Goal: Book appointment/travel/reservation

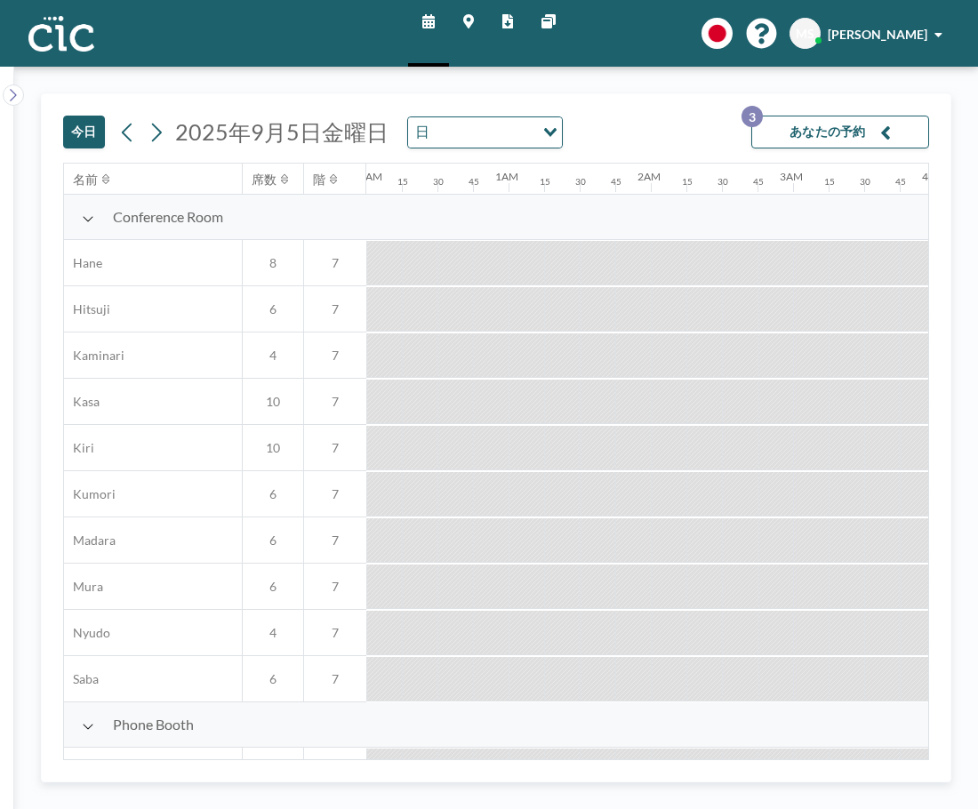
scroll to position [0, 1813]
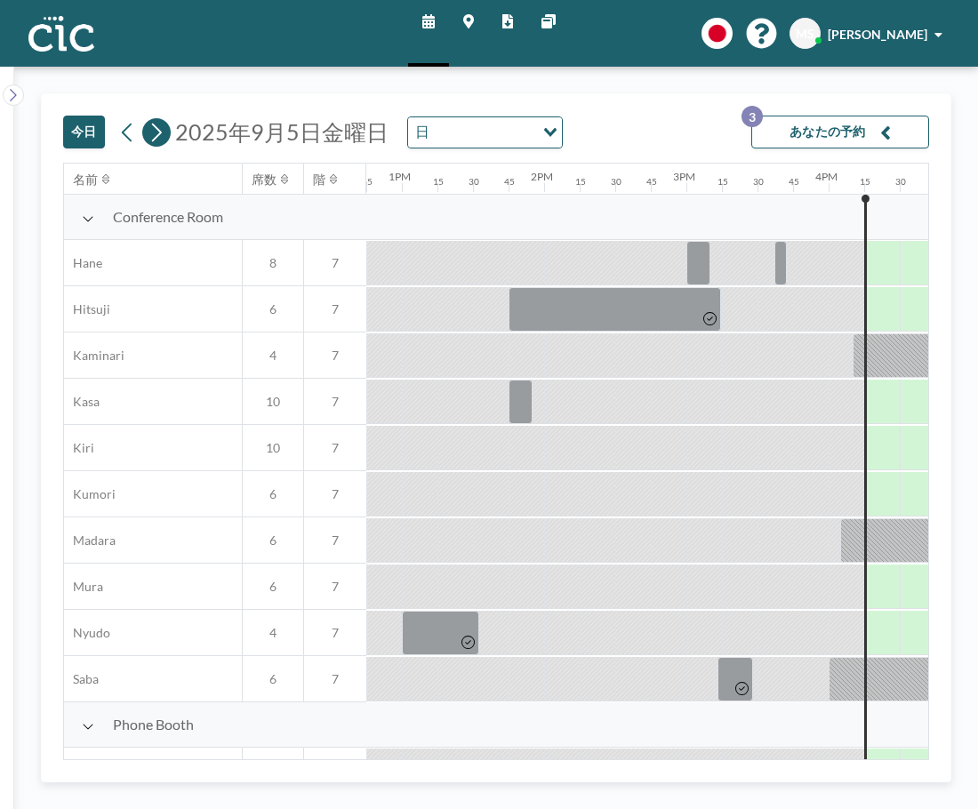
click at [148, 129] on icon at bounding box center [156, 132] width 17 height 27
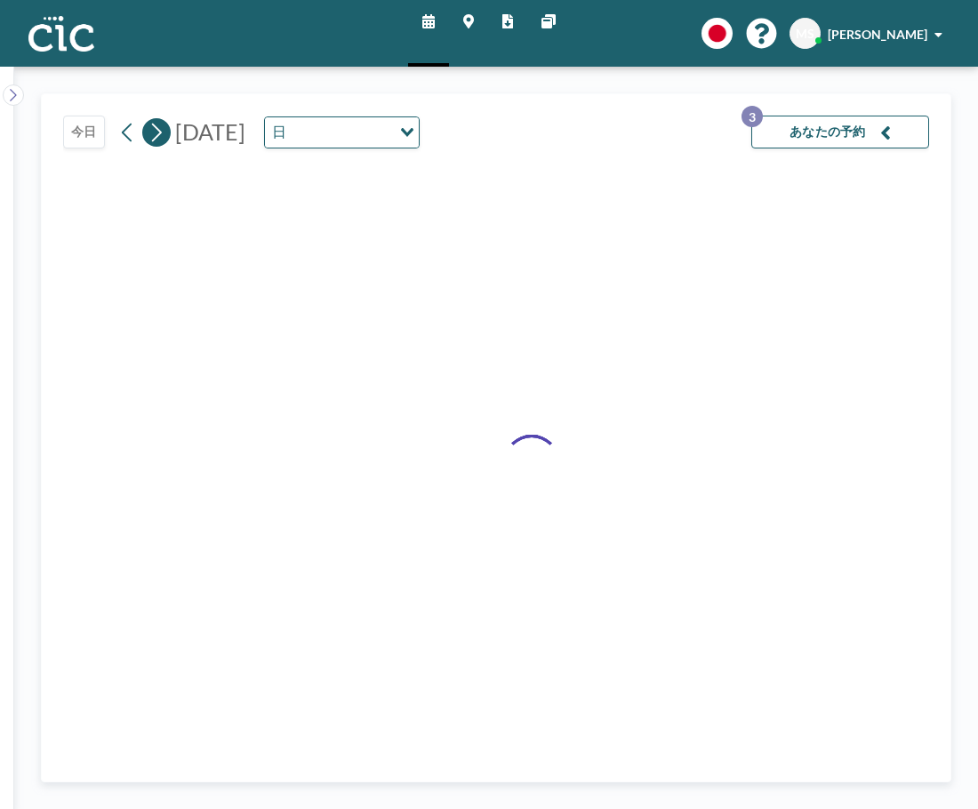
click at [148, 129] on icon at bounding box center [156, 132] width 17 height 27
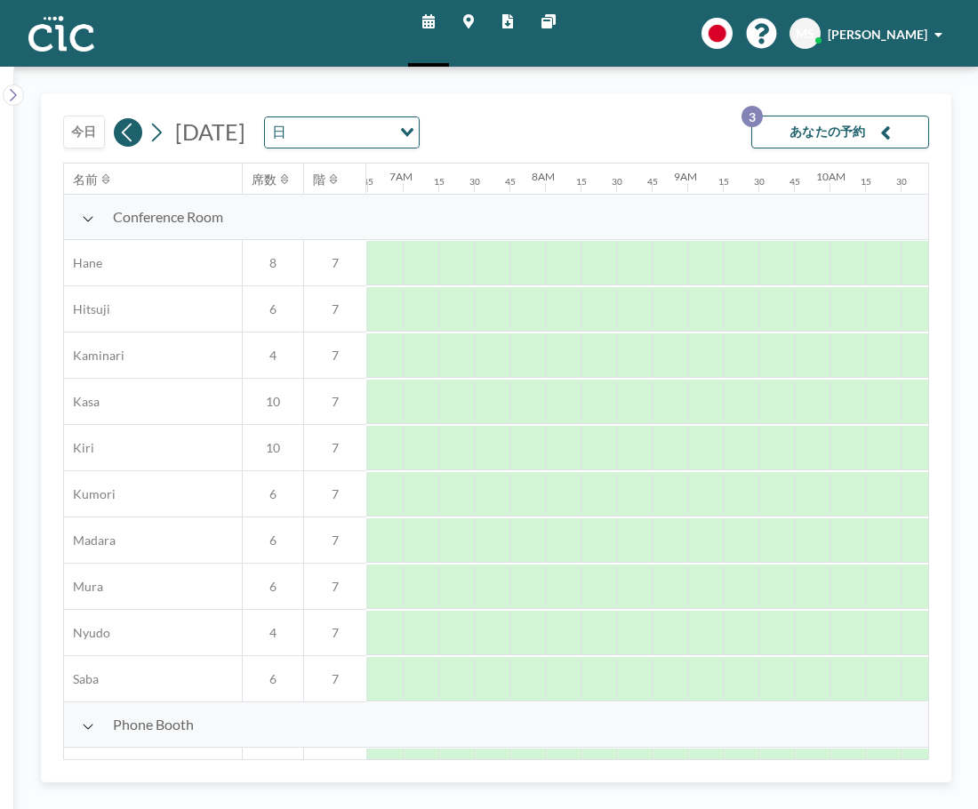
click at [121, 131] on icon at bounding box center [127, 132] width 17 height 27
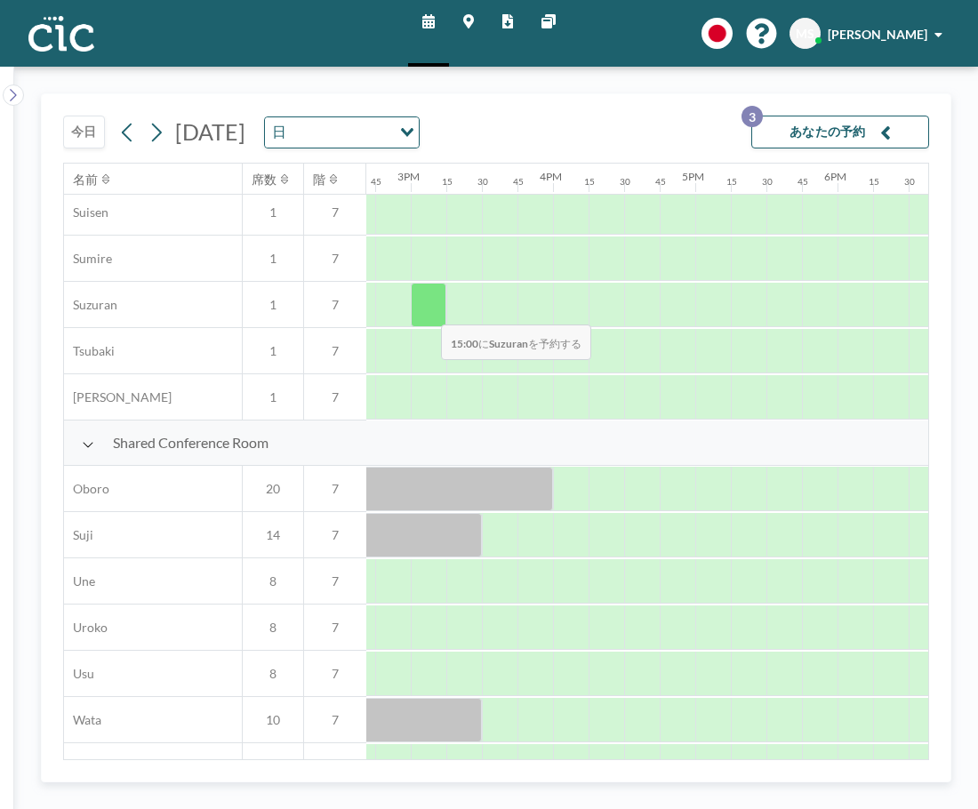
scroll to position [1106, 2088]
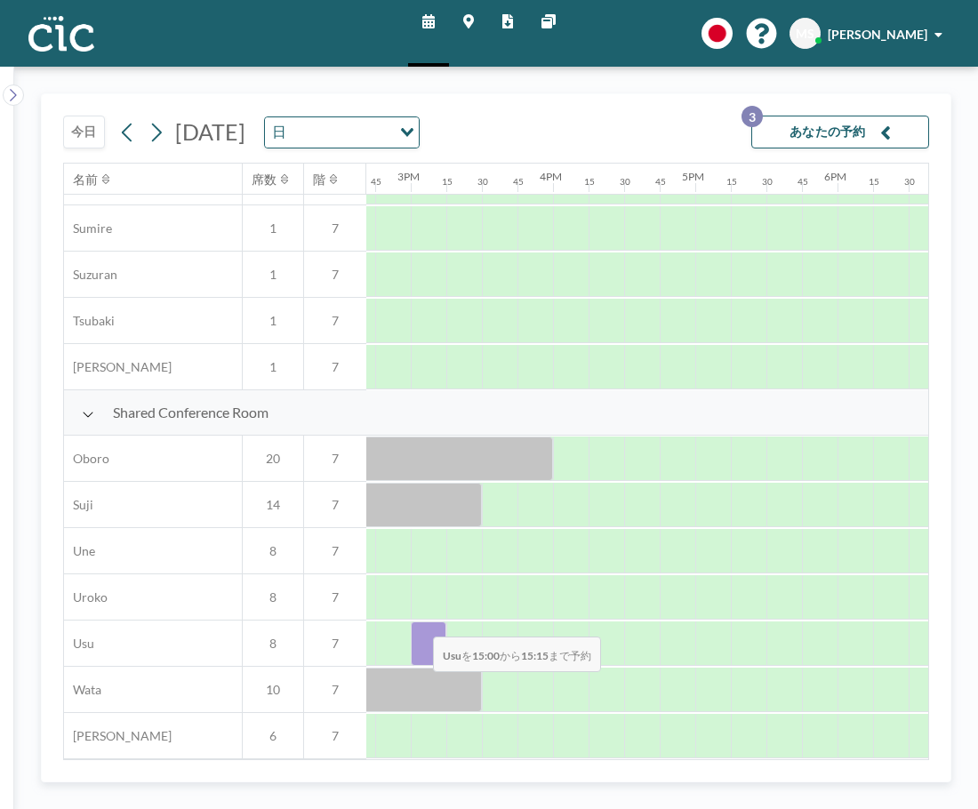
click at [419, 624] on div at bounding box center [429, 643] width 36 height 44
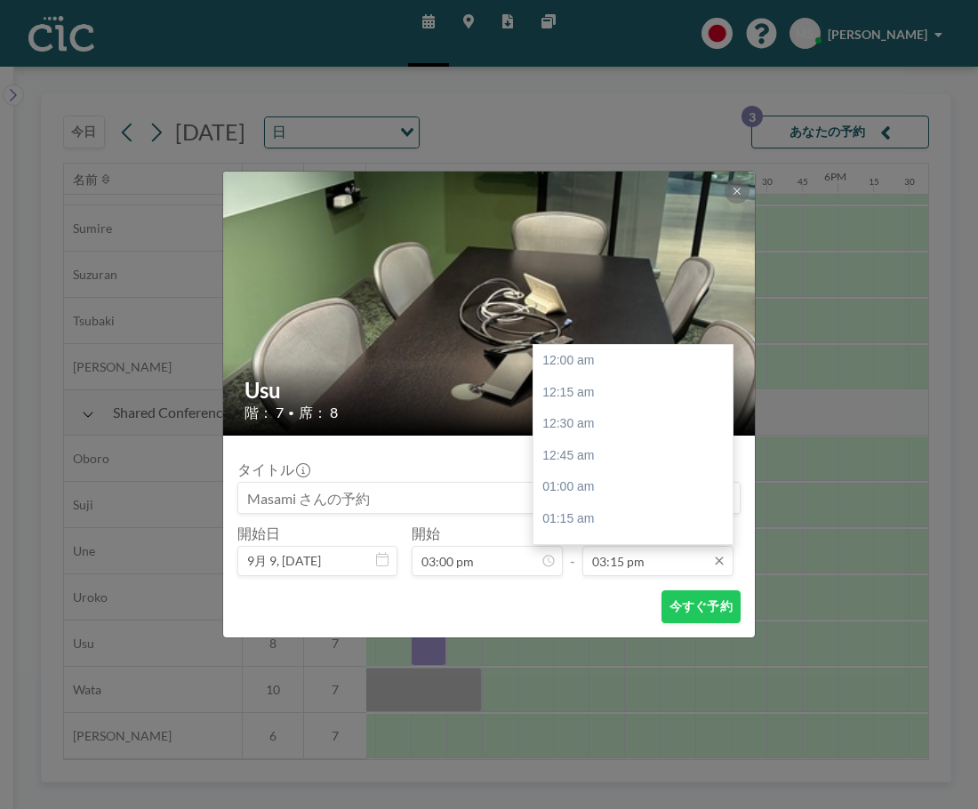
scroll to position [1929, 0]
click at [654, 563] on input "03:15 pm" at bounding box center [657, 561] width 151 height 30
click at [635, 459] on div "04:00 pm" at bounding box center [637, 456] width 208 height 32
type input "04:00 pm"
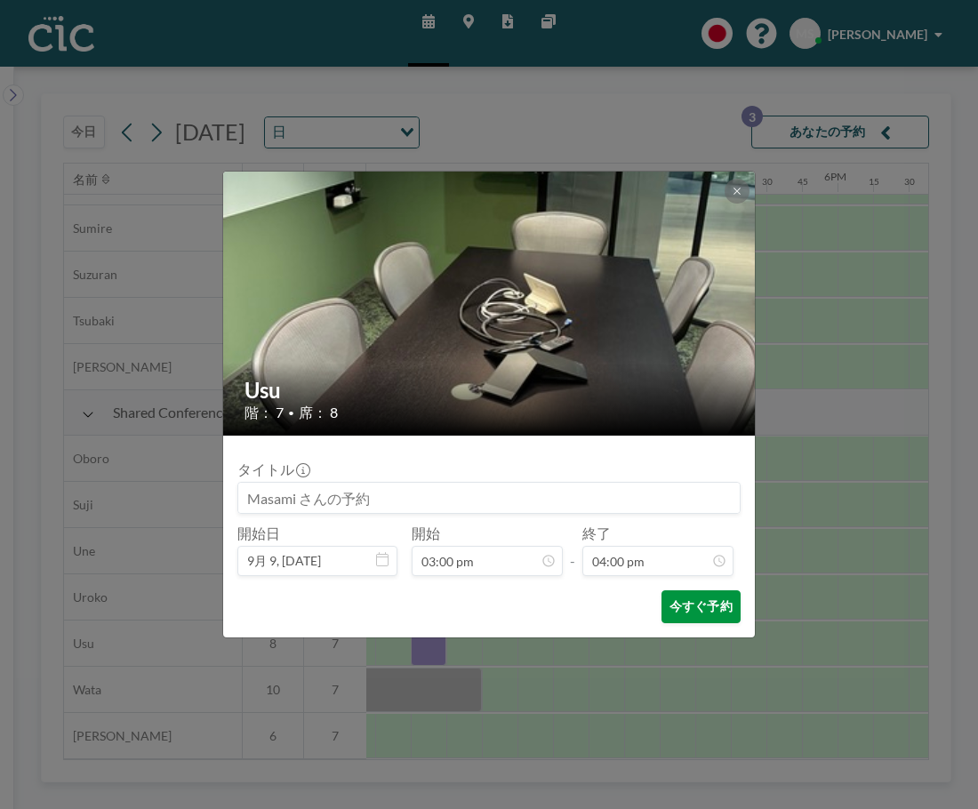
scroll to position [2024, 0]
click at [688, 612] on button "今すぐ予約" at bounding box center [700, 606] width 79 height 33
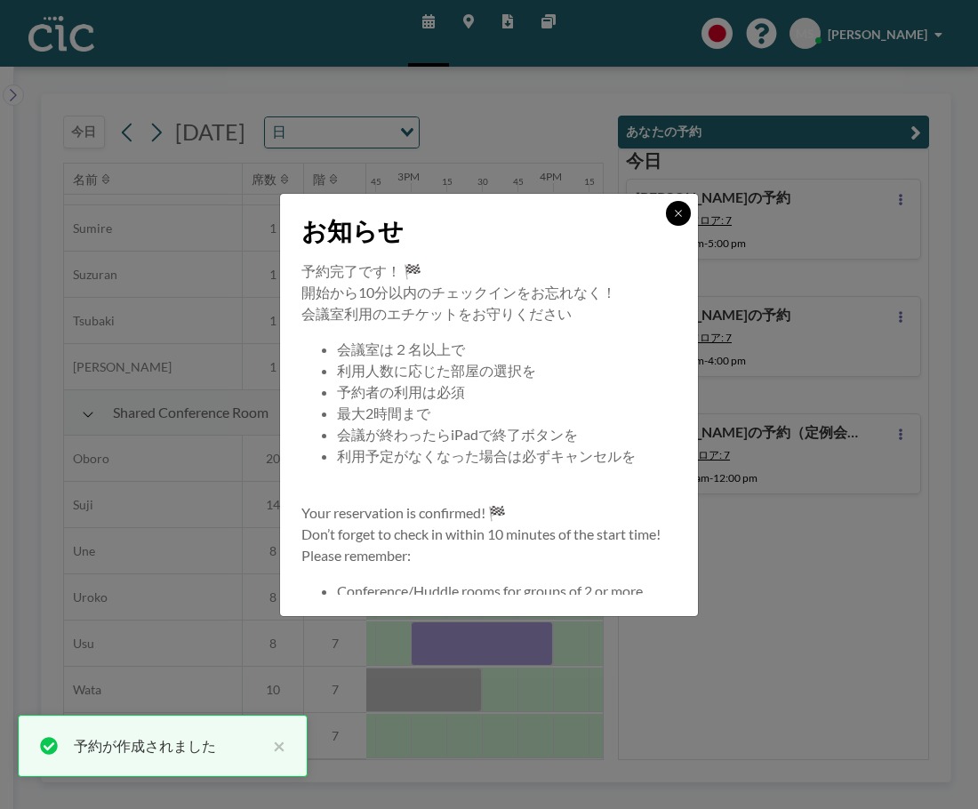
click at [680, 212] on icon at bounding box center [678, 213] width 11 height 11
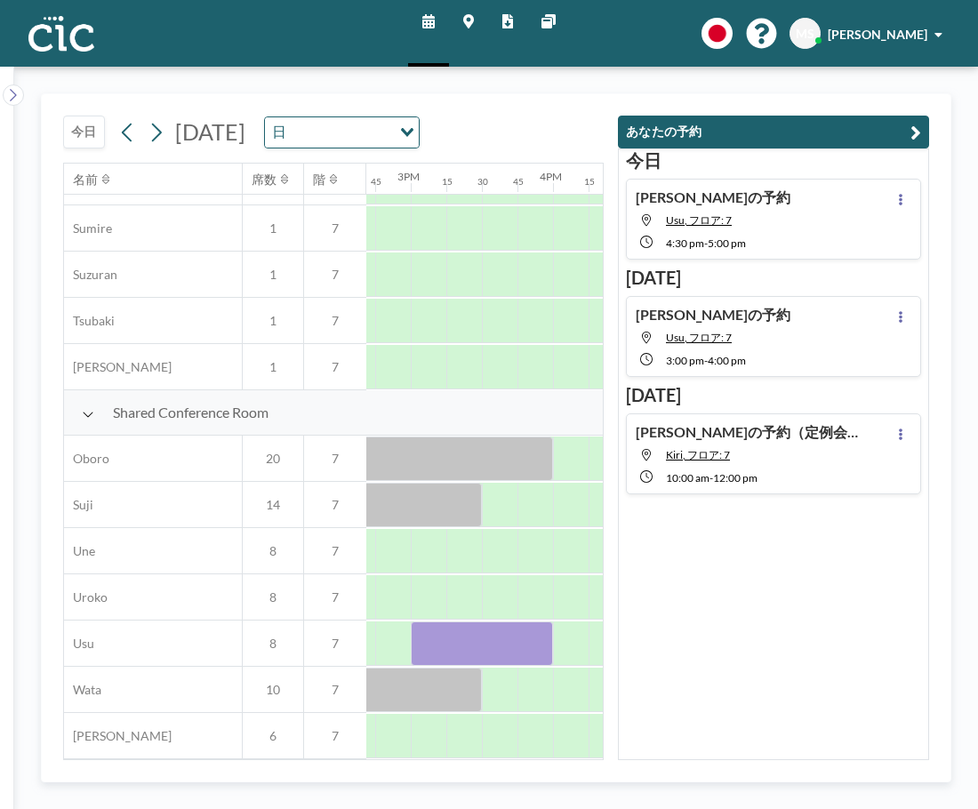
click at [782, 233] on div "[PERSON_NAME]の予約 Usu, フロア: 7 4:30 PM - 5:00 PM" at bounding box center [773, 219] width 295 height 81
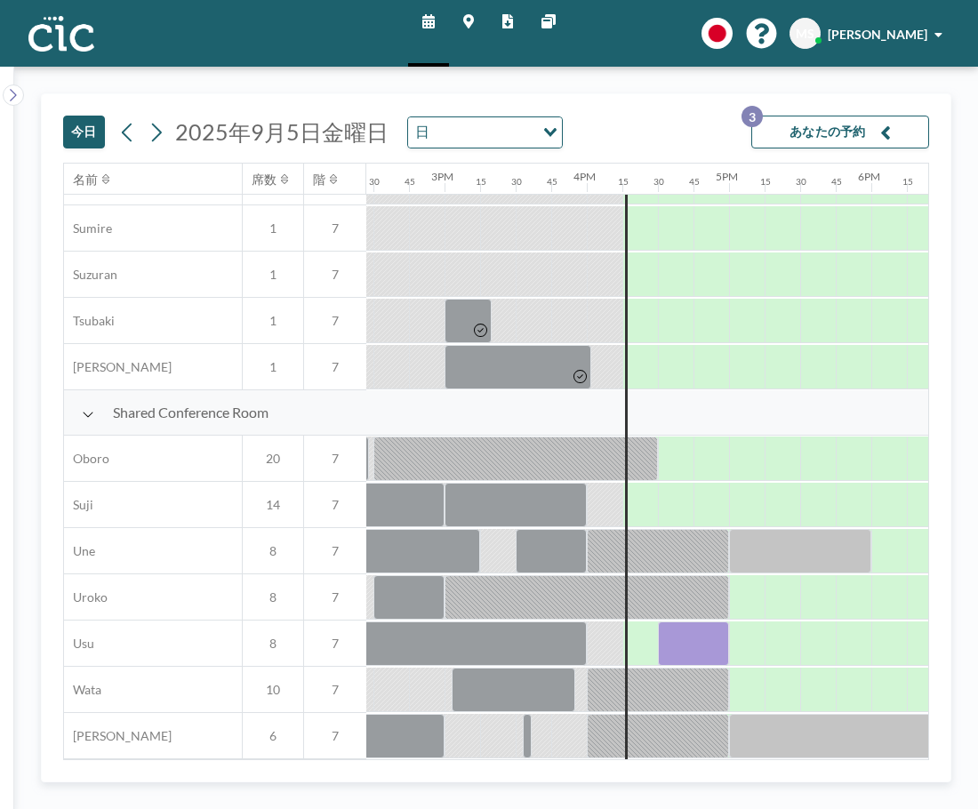
scroll to position [1106, 2031]
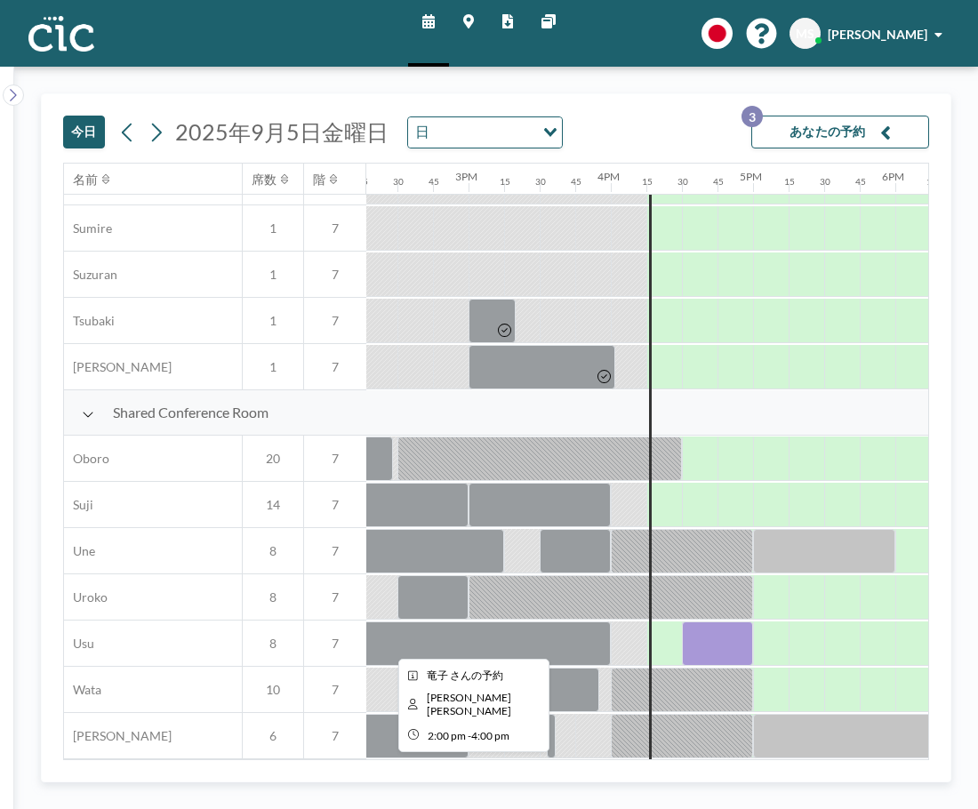
click at [579, 624] on div at bounding box center [468, 643] width 284 height 44
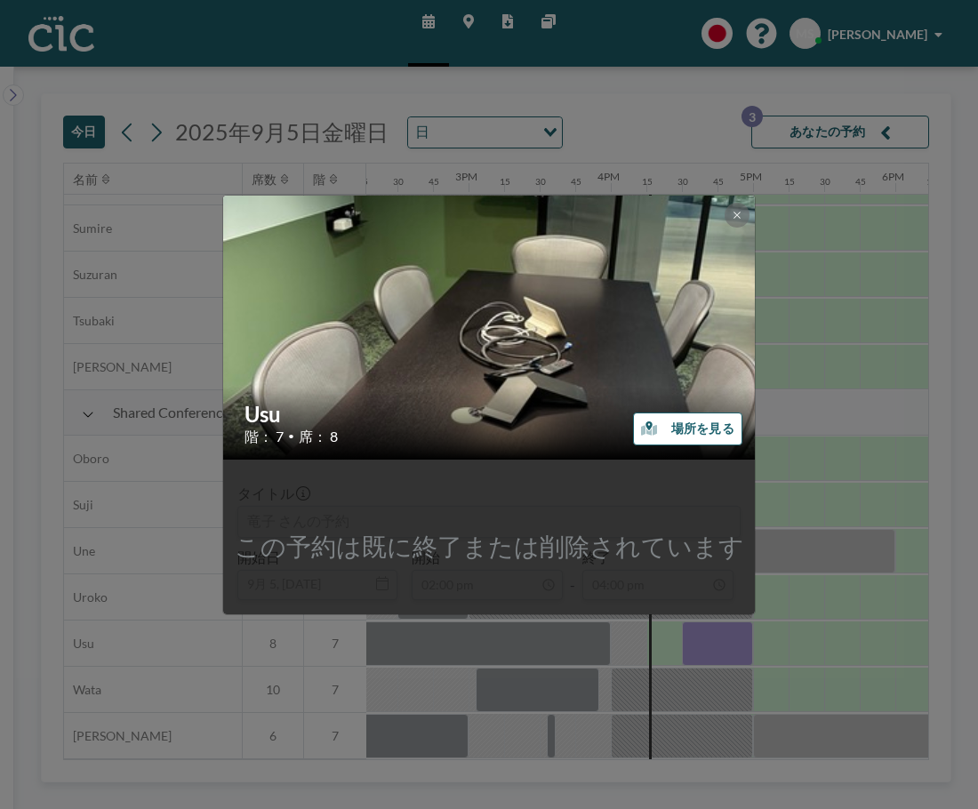
click at [803, 627] on div "Usu 階： 7 • 席： 8 場所を見る この予約は既に終了または削除されています タイトル [PERSON_NAME]の予約 開始日 9月 5, [DAT…" at bounding box center [489, 404] width 978 height 809
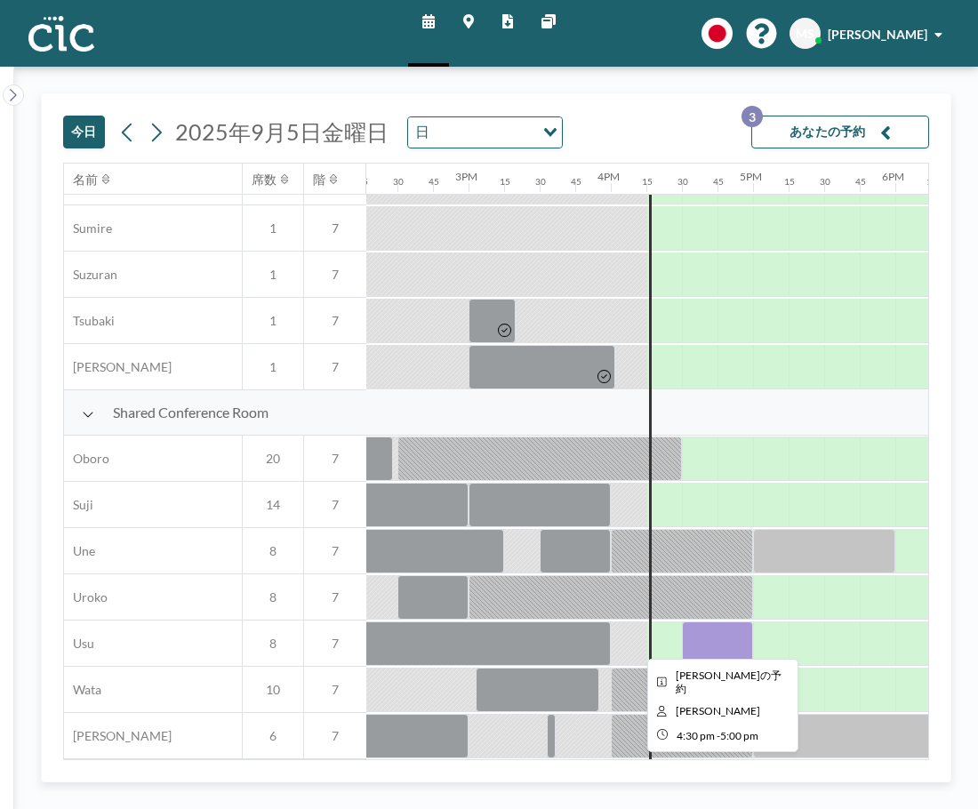
click at [692, 635] on div at bounding box center [717, 643] width 71 height 44
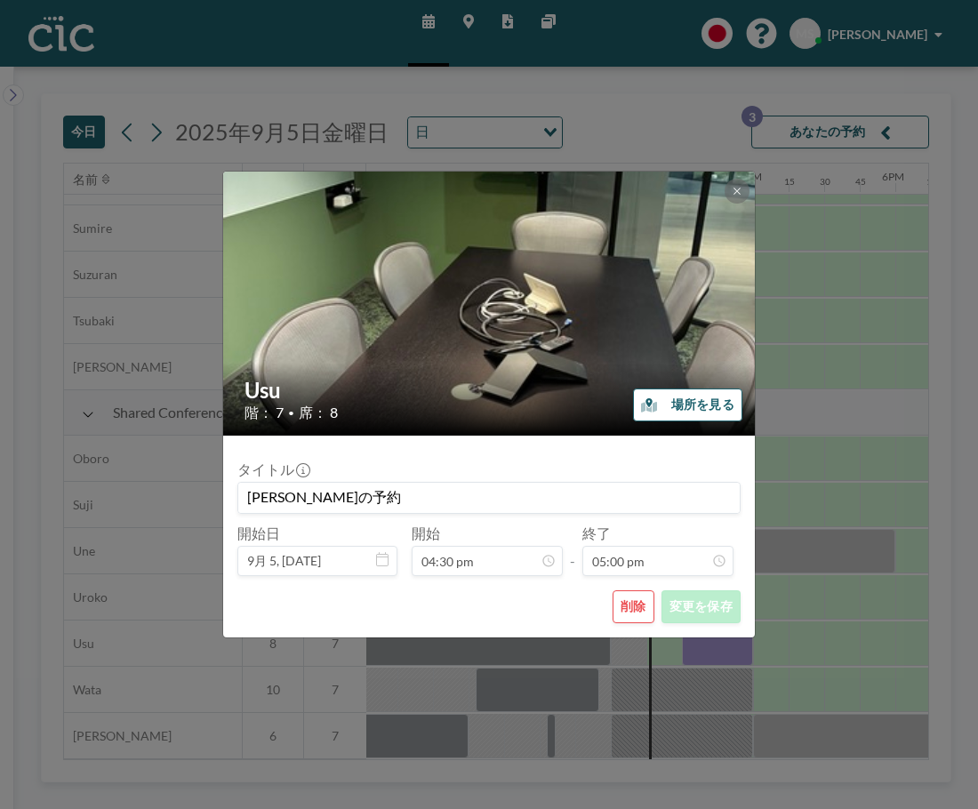
click at [636, 615] on button "削除" at bounding box center [633, 606] width 42 height 33
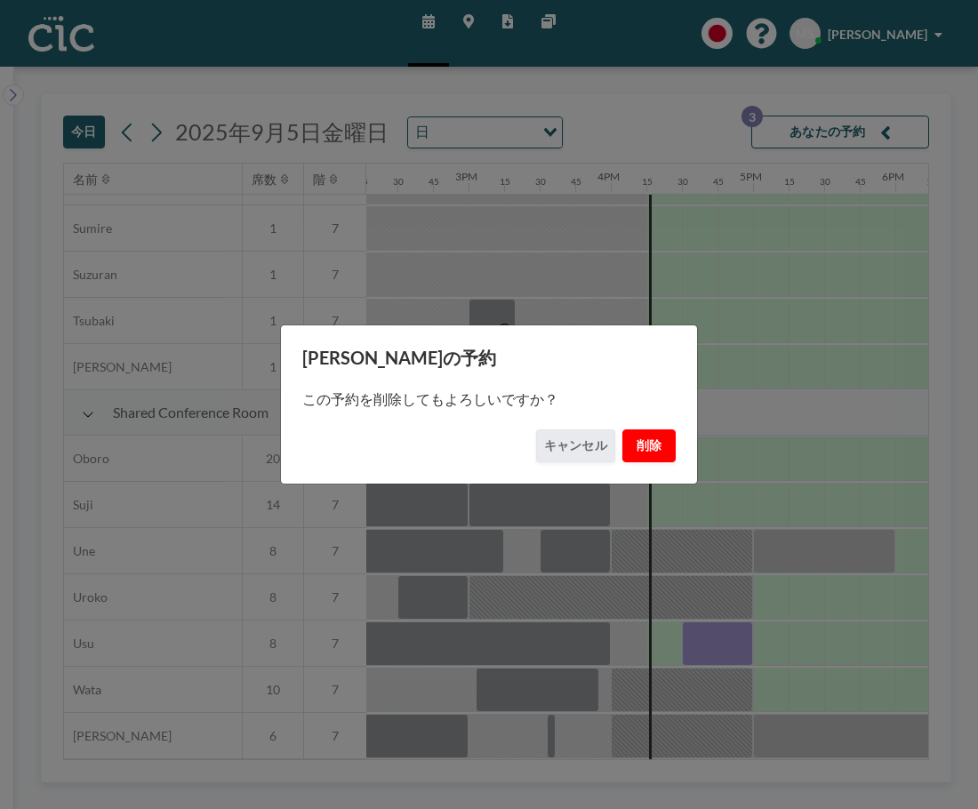
click at [669, 449] on button "削除" at bounding box center [648, 445] width 53 height 33
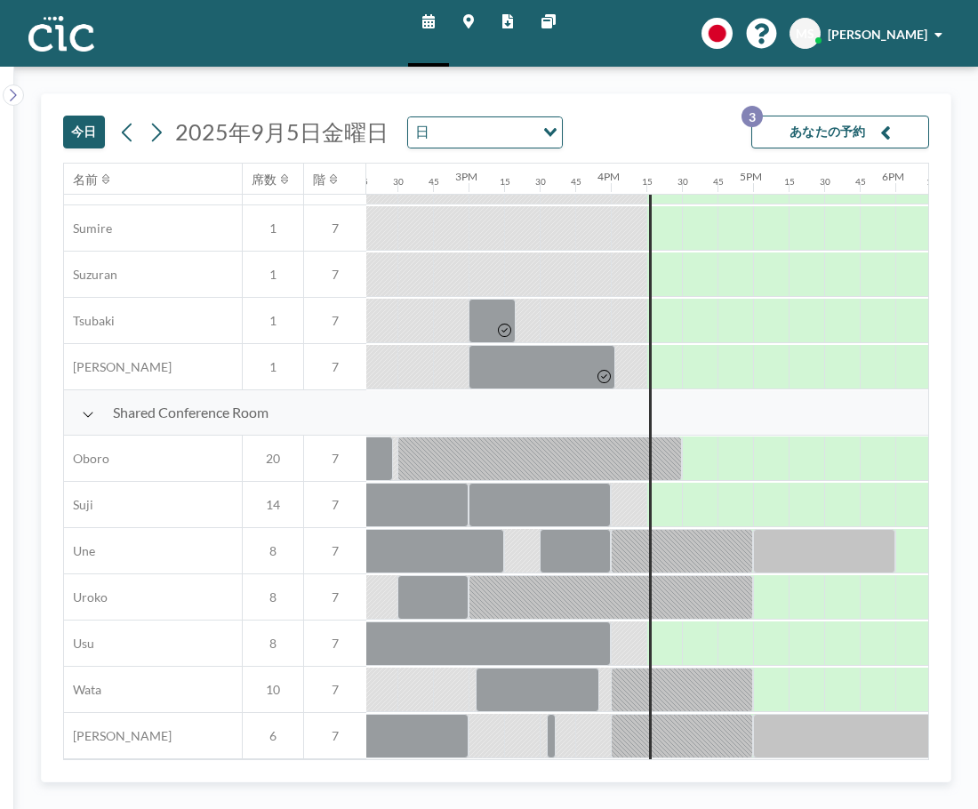
click at [876, 134] on button "あなたの予約 3" at bounding box center [840, 132] width 178 height 33
